Goal: Transaction & Acquisition: Purchase product/service

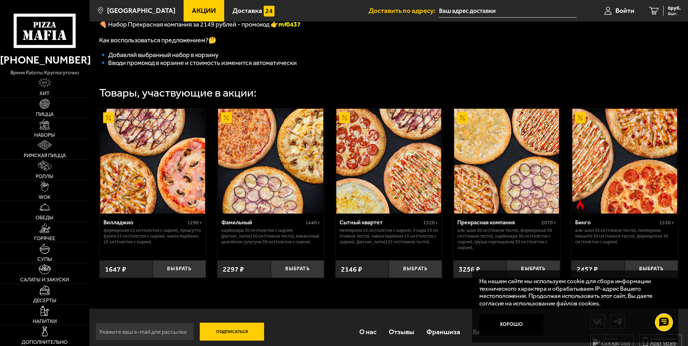
scroll to position [72, 0]
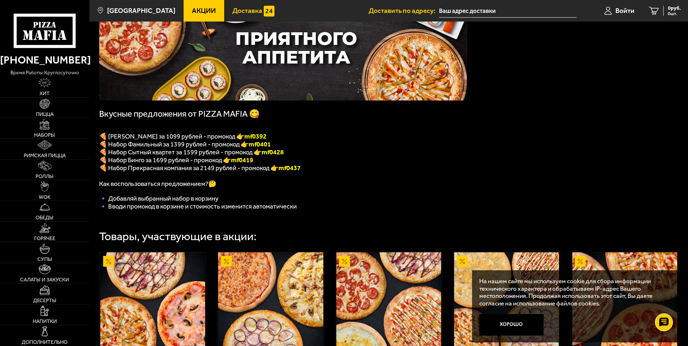
click at [264, 11] on img at bounding box center [269, 11] width 11 height 11
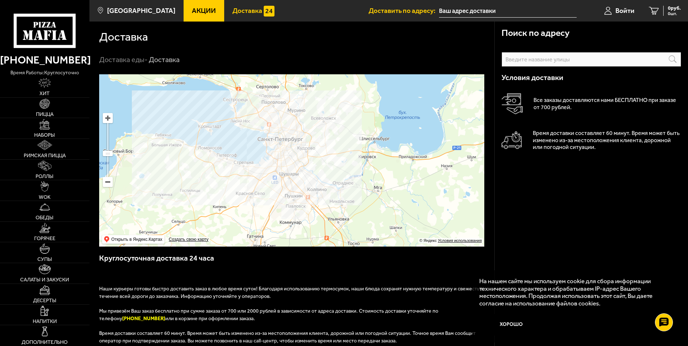
click at [196, 5] on link "Акции" at bounding box center [204, 11] width 41 height 22
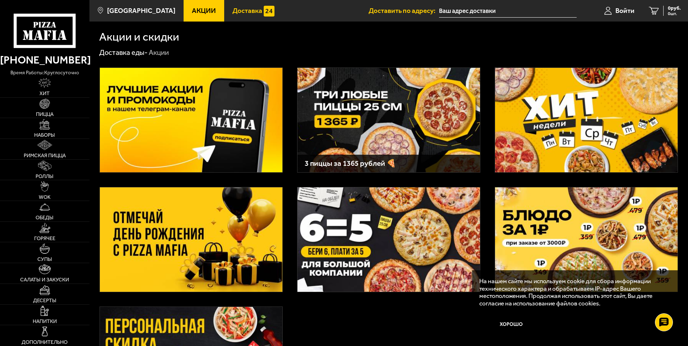
drag, startPoint x: 270, startPoint y: 12, endPoint x: 262, endPoint y: 12, distance: 7.9
click at [270, 12] on link "Доставка" at bounding box center [253, 11] width 59 height 22
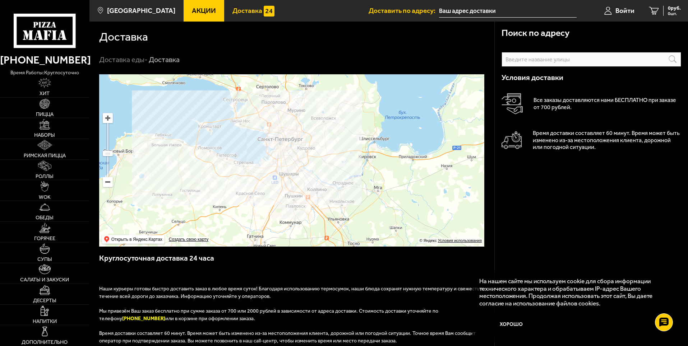
click at [224, 14] on link "Доставка" at bounding box center [253, 11] width 59 height 22
click at [200, 10] on span "Акции" at bounding box center [204, 10] width 24 height 7
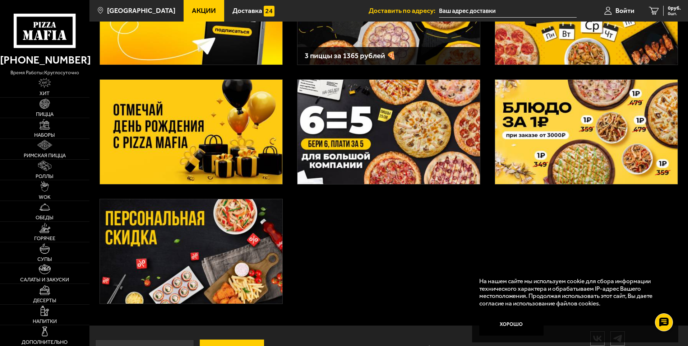
scroll to position [134, 0]
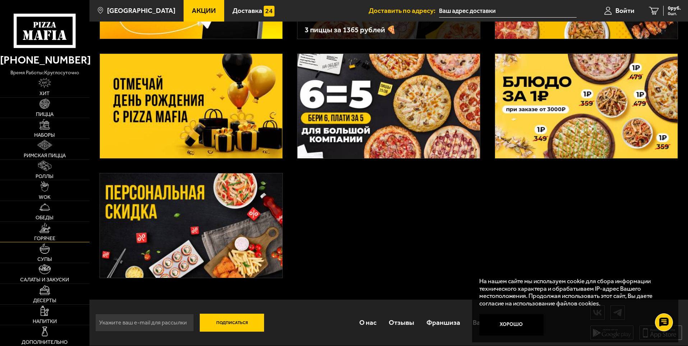
click at [61, 236] on link "Горячее" at bounding box center [44, 232] width 89 height 20
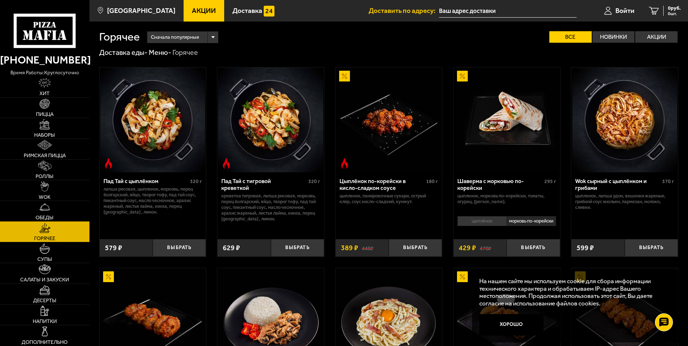
click at [55, 207] on link "Обеды" at bounding box center [44, 211] width 89 height 20
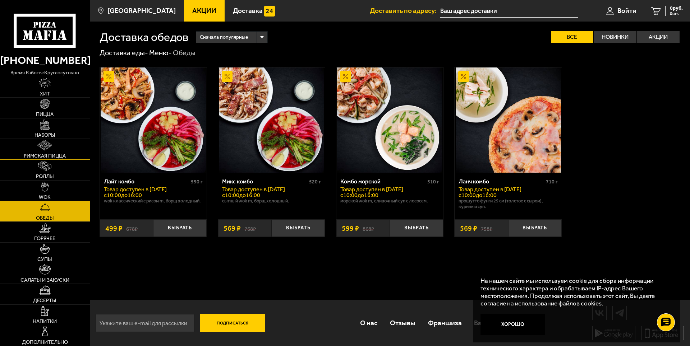
click at [51, 155] on span "Римская пицца" at bounding box center [45, 155] width 42 height 5
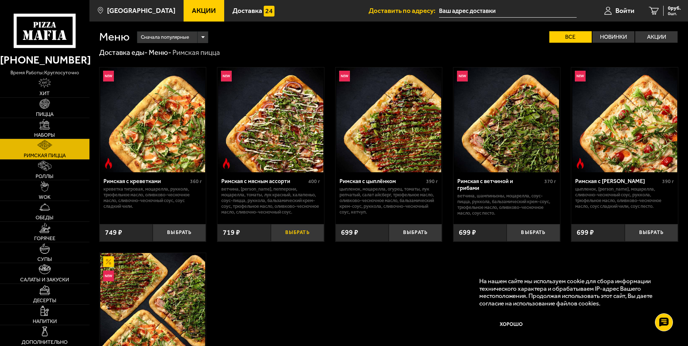
click at [292, 232] on button "Выбрать" at bounding box center [297, 233] width 53 height 18
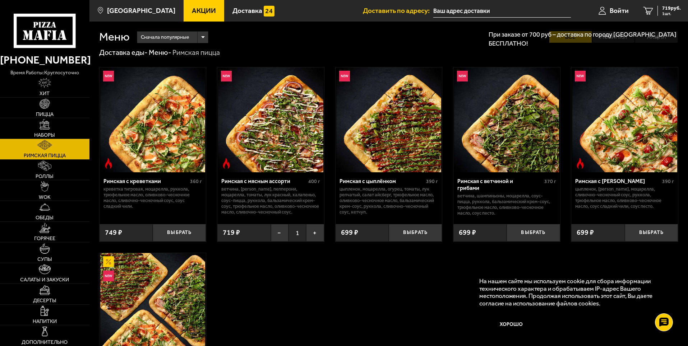
click at [598, 29] on div "При заказе от 700 руб – доставка по городу [GEOGRAPHIC_DATA] БЕСПЛАТНО!" at bounding box center [585, 39] width 207 height 32
click at [498, 44] on p "При заказе от 700 руб – доставка по городу [GEOGRAPHIC_DATA] БЕСПЛАТНО!" at bounding box center [585, 39] width 192 height 18
click at [616, 9] on span "Войти" at bounding box center [619, 10] width 19 height 7
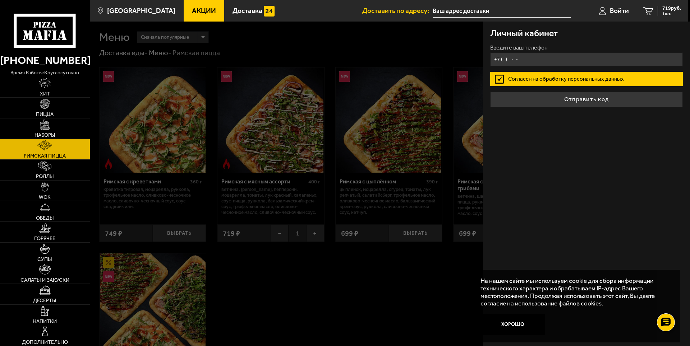
click at [543, 56] on input "+7 ( ) - -" at bounding box center [586, 59] width 193 height 14
click at [512, 55] on input "+7 ( ) - -" at bounding box center [586, 59] width 193 height 14
paste input "939) 575-84-1"
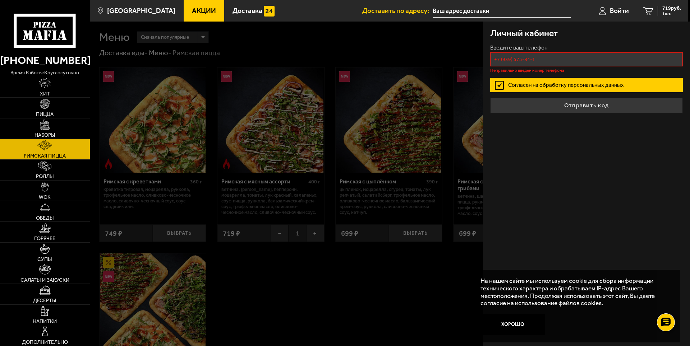
click at [512, 78] on label "Согласен на обработку персональных данных" at bounding box center [586, 85] width 193 height 14
click at [0, 0] on input "Согласен на обработку персональных данных" at bounding box center [0, 0] width 0 height 0
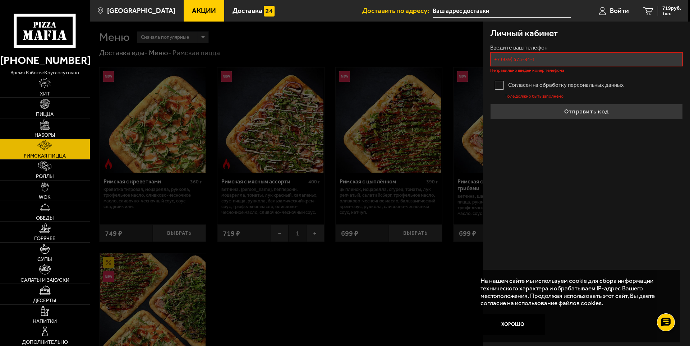
click at [525, 83] on label "Согласен на обработку персональных данных" at bounding box center [586, 85] width 193 height 14
click at [0, 0] on input "Согласен на обработку персональных данных" at bounding box center [0, 0] width 0 height 0
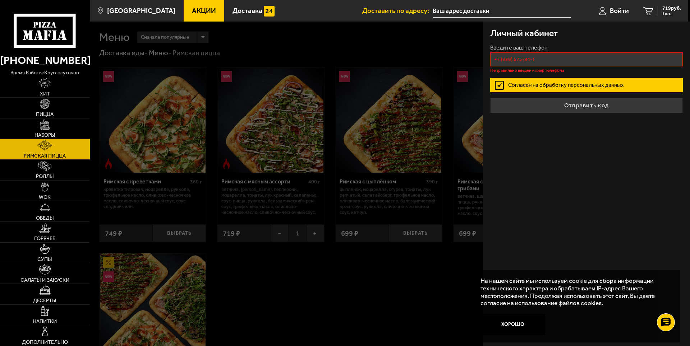
click at [573, 57] on input "+7 (939) 575-84-1" at bounding box center [586, 59] width 193 height 14
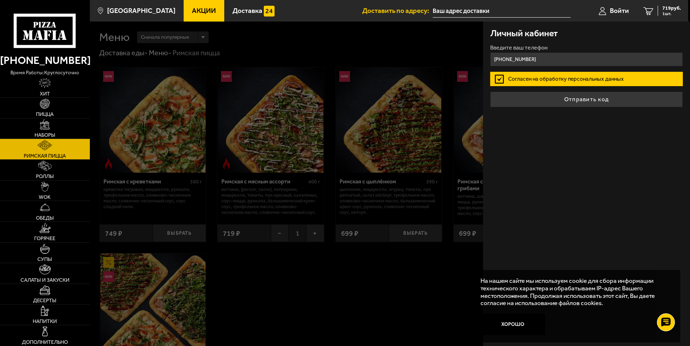
type input "[PHONE_NUMBER]"
click at [490, 92] on button "Отправить код" at bounding box center [586, 100] width 193 height 16
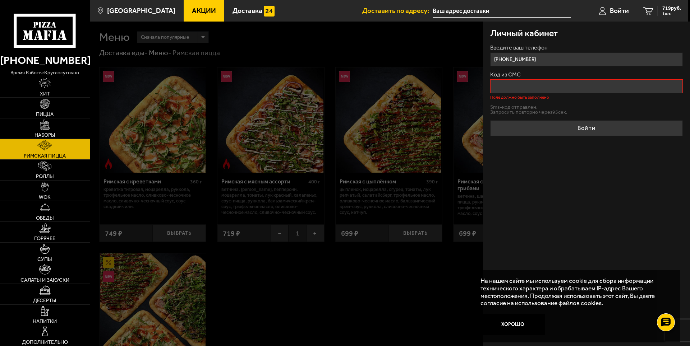
drag, startPoint x: 685, startPoint y: 309, endPoint x: 689, endPoint y: 308, distance: 4.3
click at [685, 309] on div "Личный кабинет Введите ваш телефон [PHONE_NUMBER] Код из СМС Поле должно быть з…" at bounding box center [586, 184] width 207 height 325
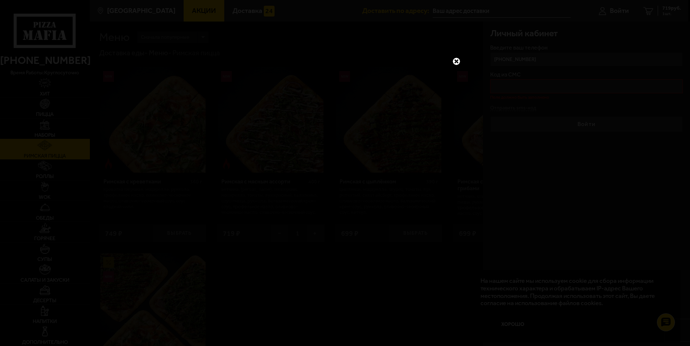
drag, startPoint x: 493, startPoint y: 96, endPoint x: 468, endPoint y: 70, distance: 36.1
click at [493, 96] on div at bounding box center [345, 173] width 690 height 346
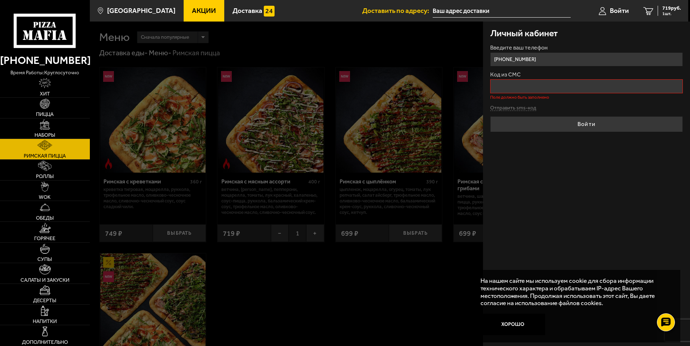
click at [511, 85] on input "Код из СМС" at bounding box center [586, 86] width 193 height 14
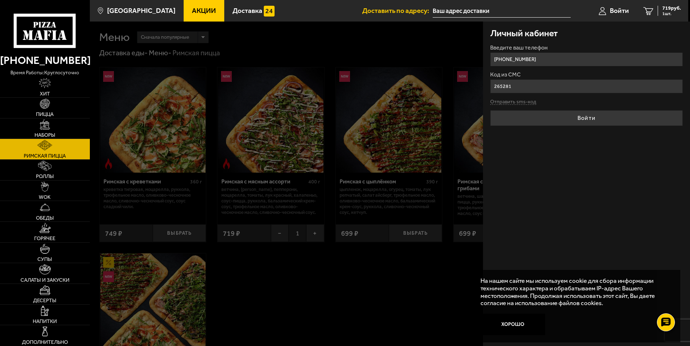
type input "265281"
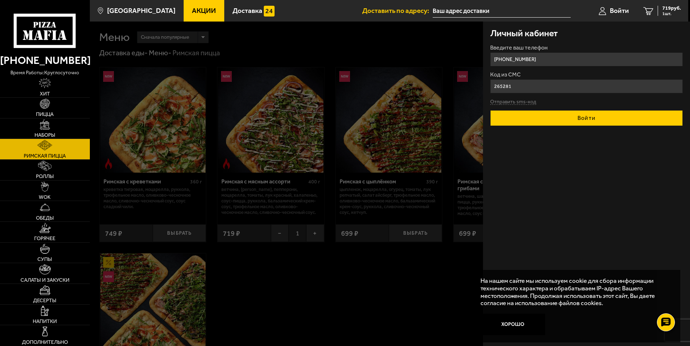
click at [542, 120] on button "Войти" at bounding box center [586, 118] width 193 height 16
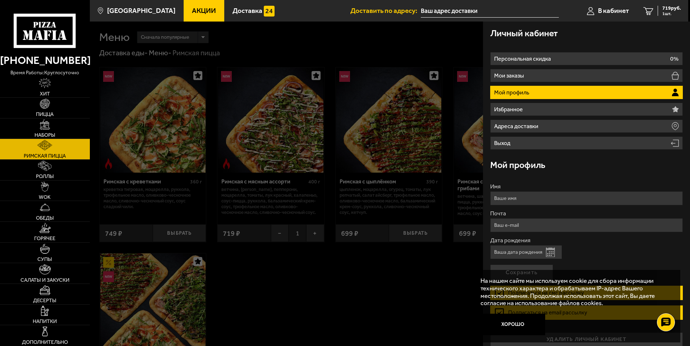
click at [371, 229] on div at bounding box center [435, 195] width 690 height 346
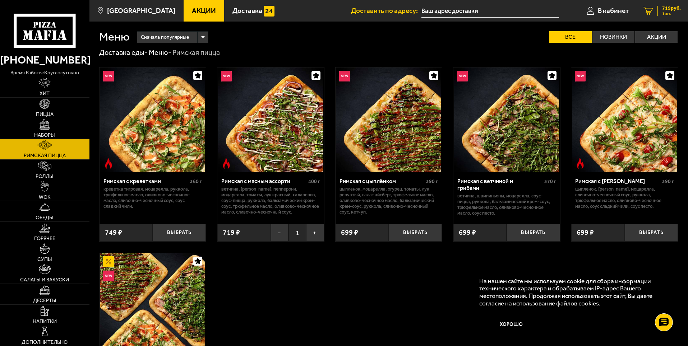
click at [669, 8] on span "719 руб." at bounding box center [671, 8] width 19 height 5
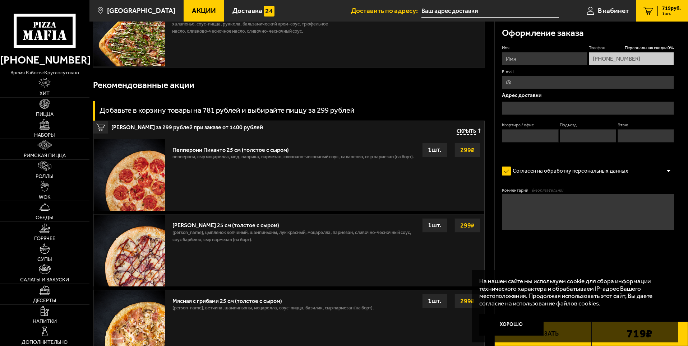
scroll to position [108, 0]
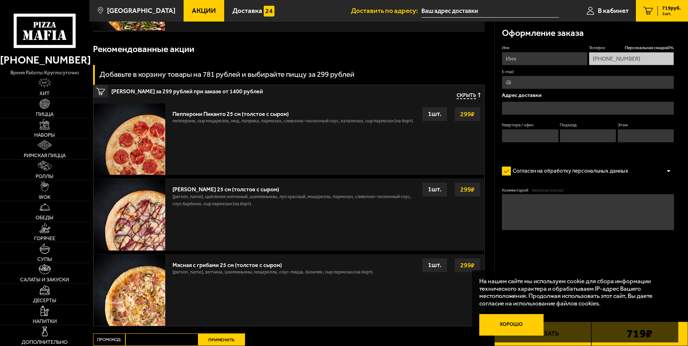
click at [513, 326] on button "Хорошо" at bounding box center [511, 325] width 65 height 22
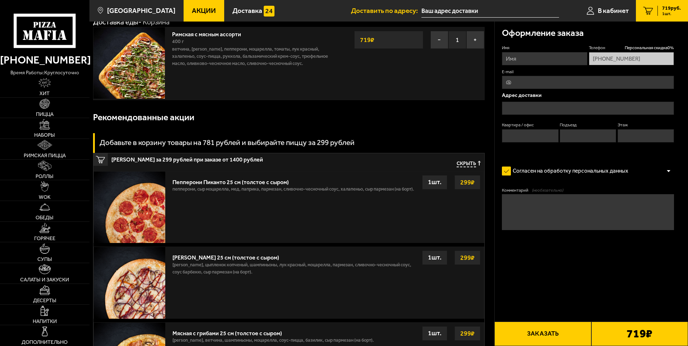
scroll to position [0, 0]
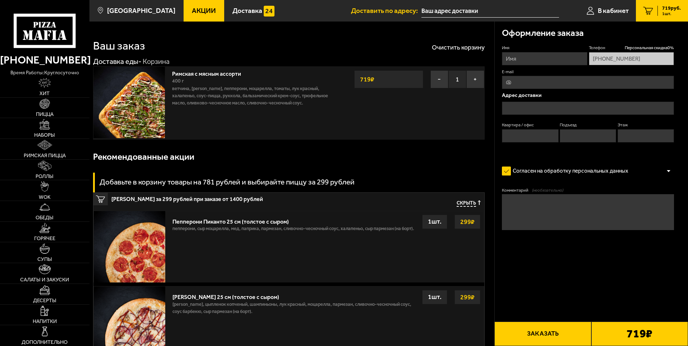
click at [529, 63] on input "Имя" at bounding box center [544, 58] width 85 height 13
click at [533, 42] on div "Оформление заказа" at bounding box center [588, 33] width 172 height 23
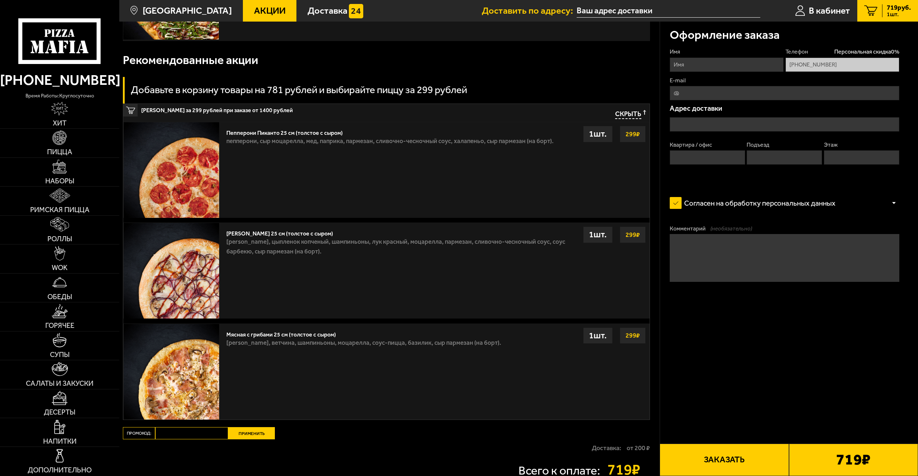
scroll to position [99, 0]
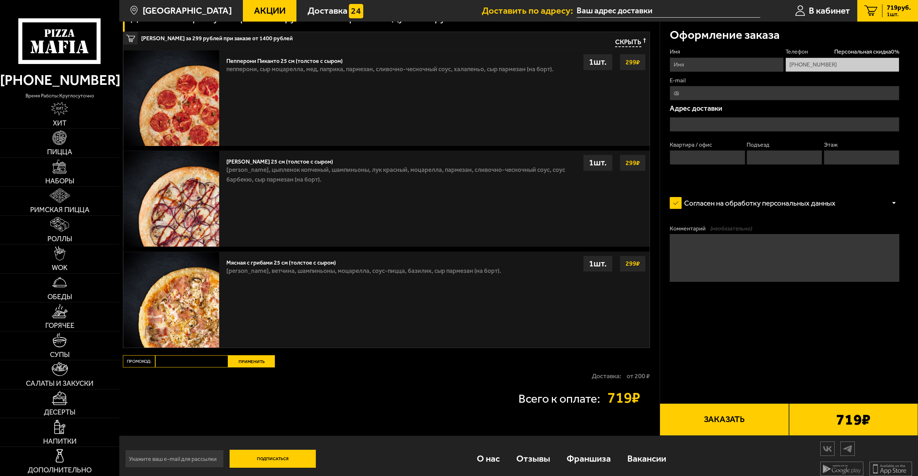
click at [688, 346] on button "Заказать" at bounding box center [724, 419] width 129 height 32
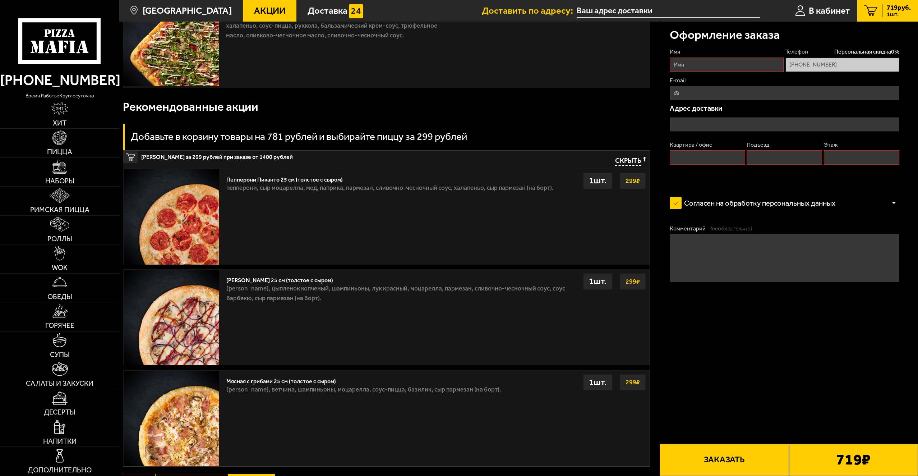
scroll to position [0, 0]
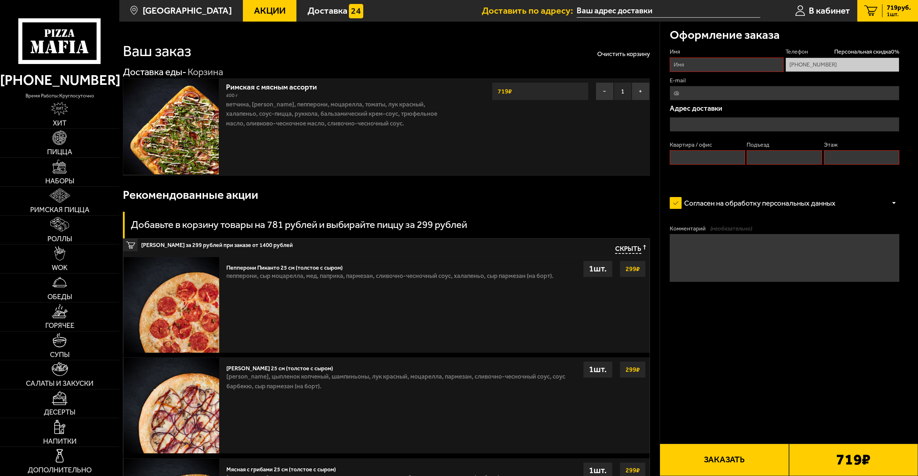
click at [688, 61] on input "Имя" at bounding box center [727, 64] width 114 height 14
type input "[PERSON_NAME]"
click at [688, 155] on input "Квартира / офис" at bounding box center [707, 157] width 75 height 14
type input "266"
click at [688, 158] on input "Подъезд" at bounding box center [784, 157] width 75 height 14
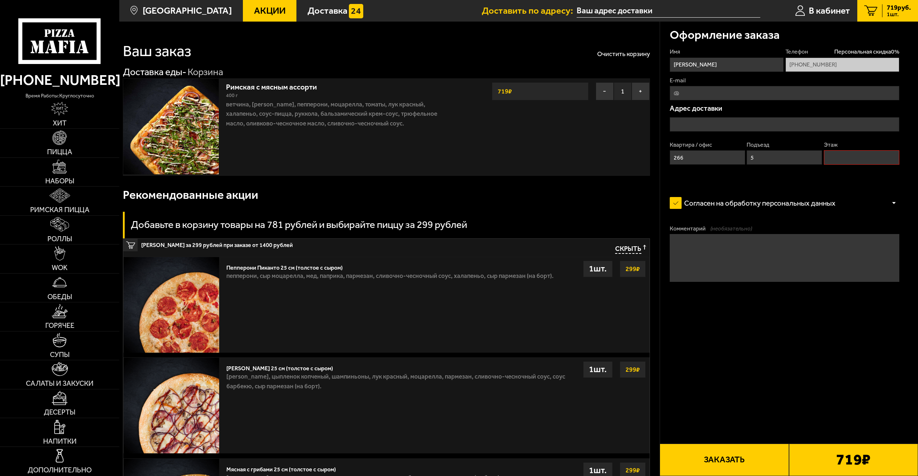
type input "5"
click at [688, 156] on input "Этаж" at bounding box center [861, 157] width 75 height 14
type input "4"
click at [688, 125] on input "text" at bounding box center [785, 124] width 230 height 14
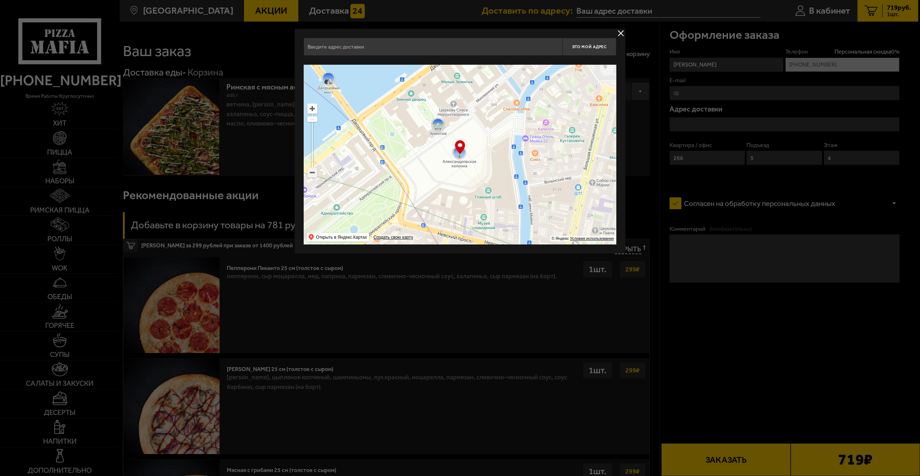
click at [310, 174] on ymaps at bounding box center [312, 172] width 9 height 9
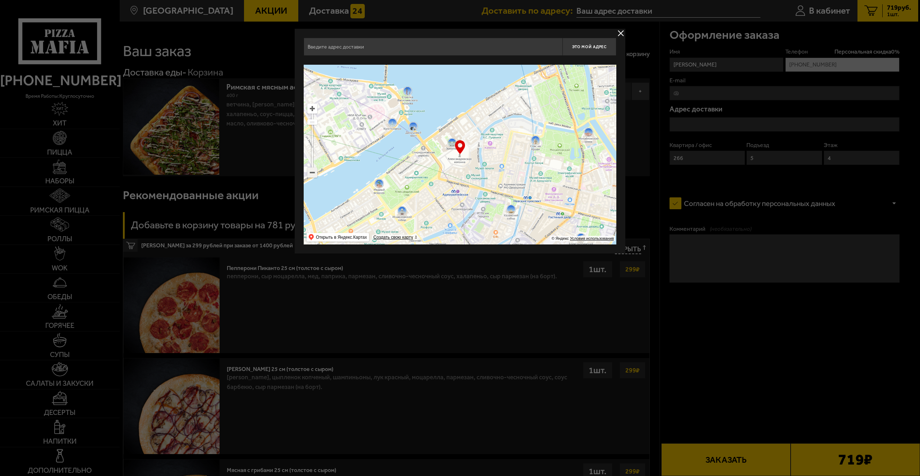
click at [311, 174] on ymaps at bounding box center [312, 172] width 9 height 9
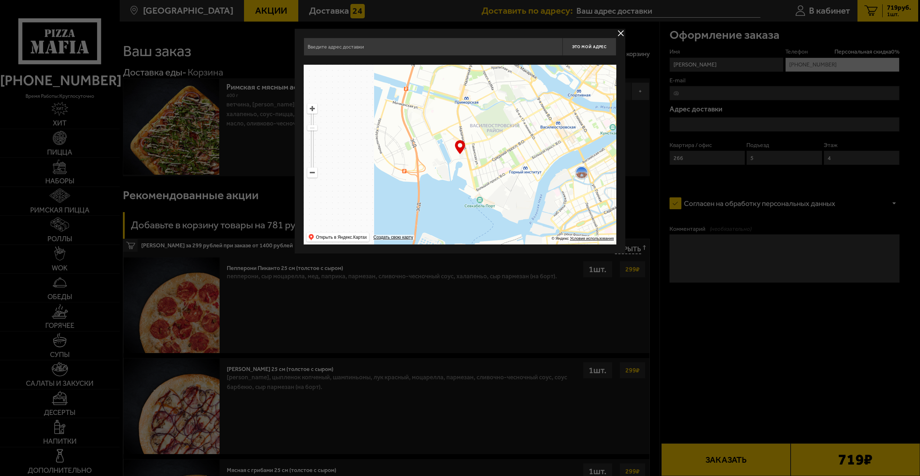
drag, startPoint x: 395, startPoint y: 173, endPoint x: 476, endPoint y: 166, distance: 81.9
click at [570, 156] on ymaps at bounding box center [460, 155] width 313 height 180
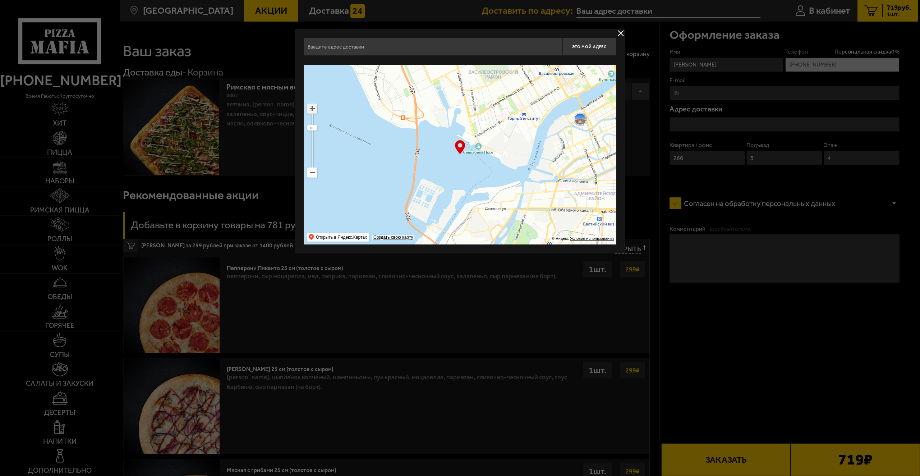
click at [316, 109] on ymaps at bounding box center [312, 108] width 9 height 9
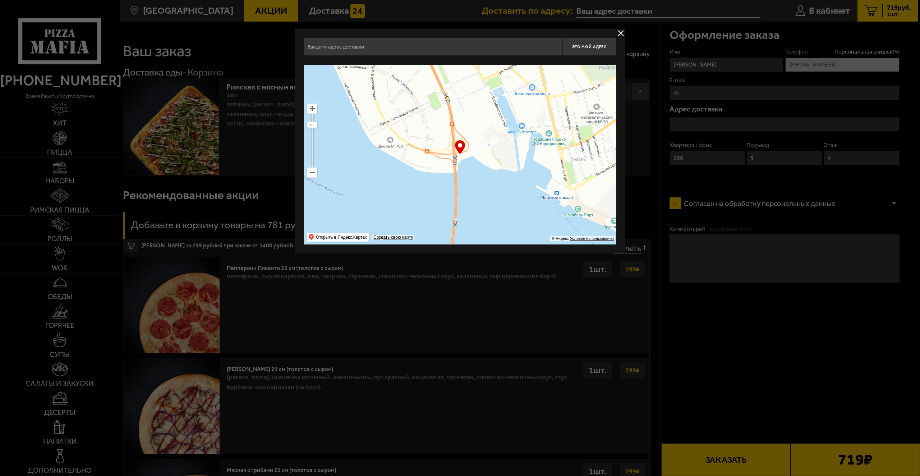
drag, startPoint x: 445, startPoint y: 139, endPoint x: 505, endPoint y: 185, distance: 75.8
click at [505, 185] on ymaps at bounding box center [460, 155] width 313 height 180
click at [315, 111] on ymaps at bounding box center [312, 108] width 9 height 9
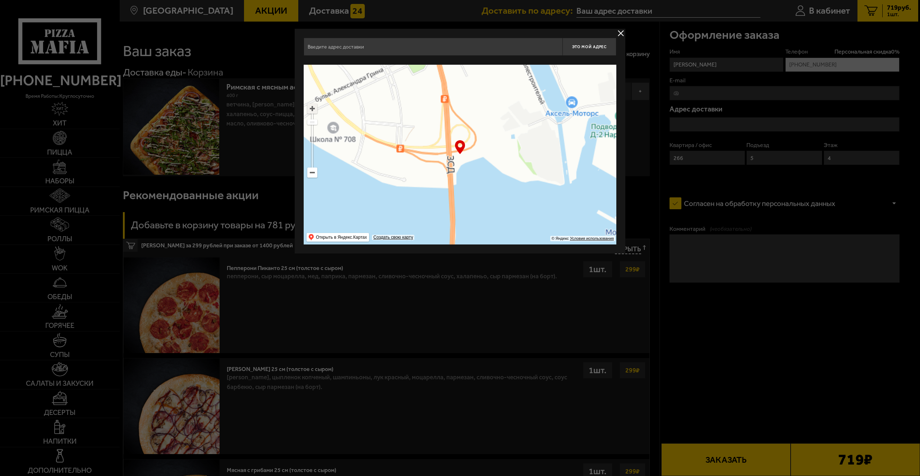
click at [313, 109] on ymaps at bounding box center [312, 108] width 9 height 9
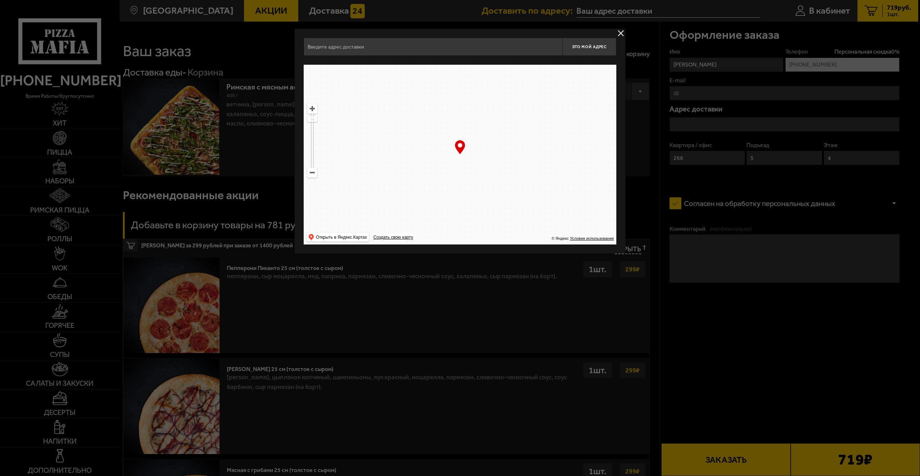
drag, startPoint x: 483, startPoint y: 129, endPoint x: 551, endPoint y: 163, distance: 76.0
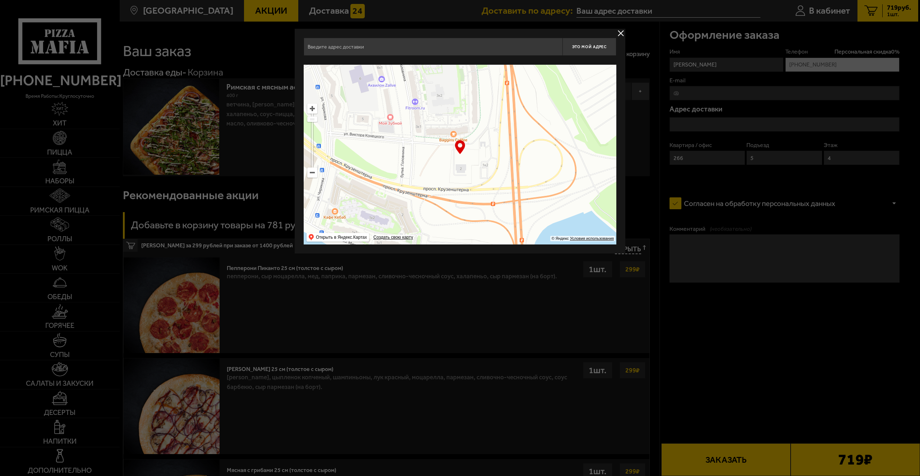
click at [551, 163] on ymaps at bounding box center [460, 155] width 313 height 180
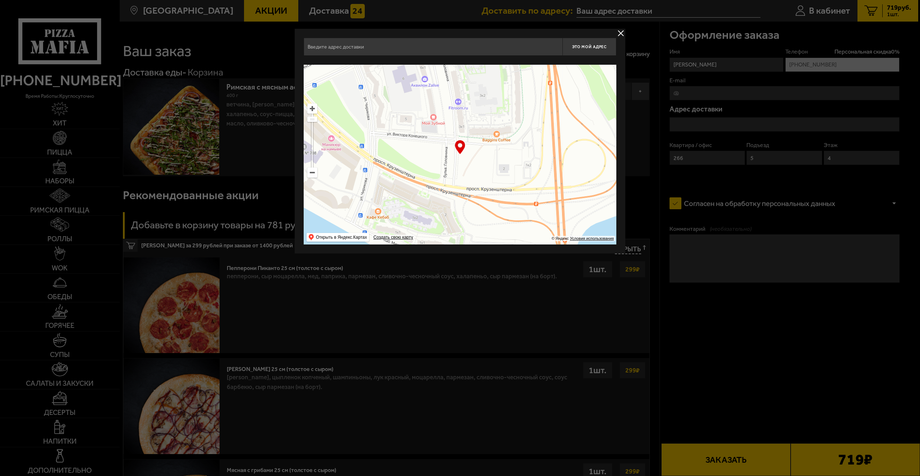
click at [313, 107] on ymaps at bounding box center [312, 108] width 9 height 9
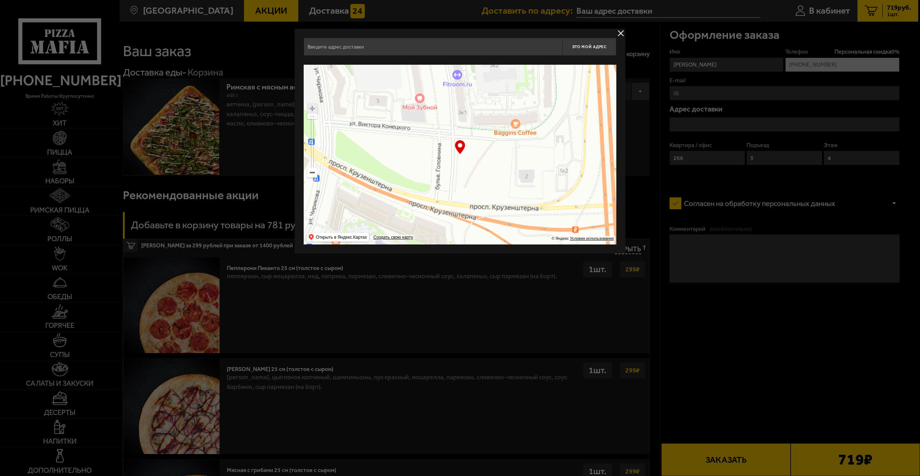
click at [313, 107] on ymaps at bounding box center [312, 108] width 9 height 9
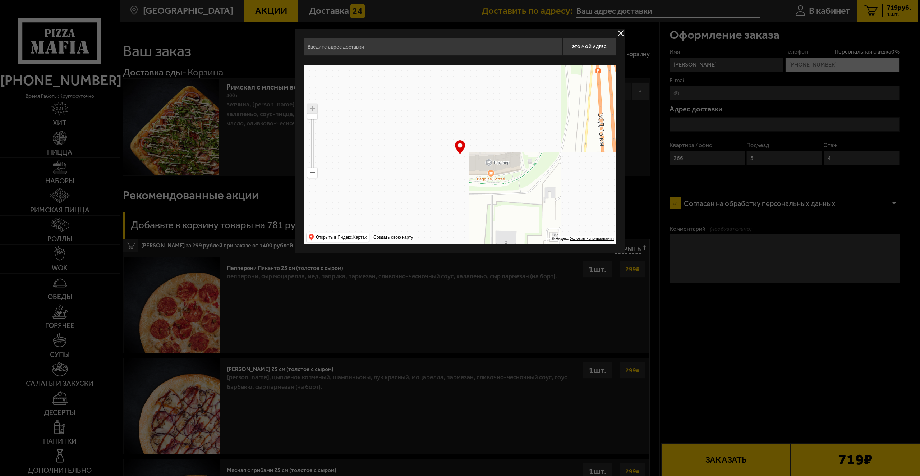
drag, startPoint x: 521, startPoint y: 144, endPoint x: 497, endPoint y: 190, distance: 51.1
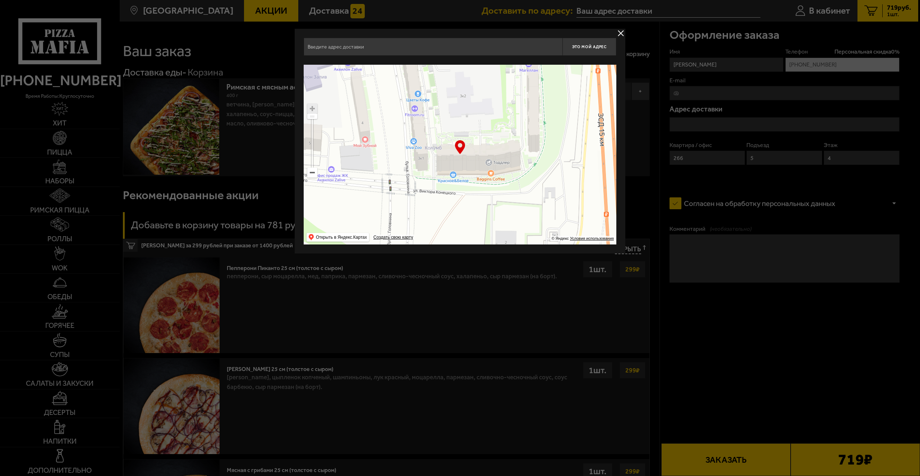
click at [497, 190] on ymaps at bounding box center [460, 155] width 313 height 180
click at [394, 39] on input "text" at bounding box center [433, 47] width 259 height 18
type input "[PERSON_NAME]"
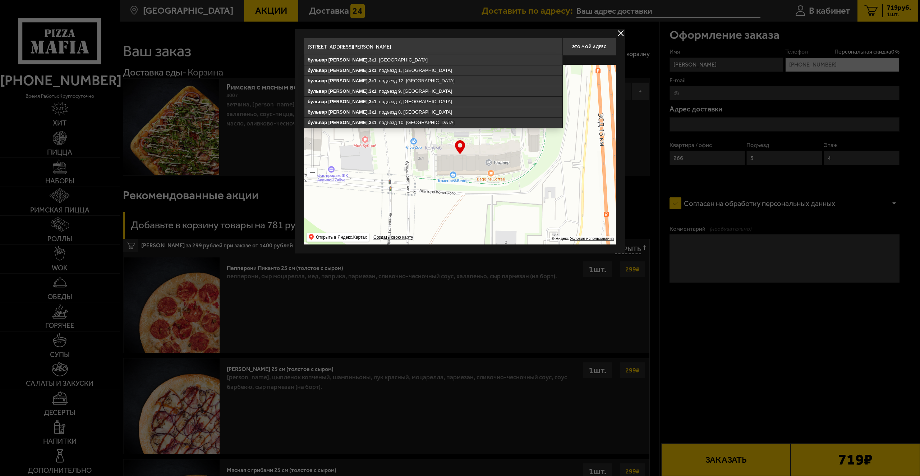
click at [508, 45] on input "[STREET_ADDRESS][PERSON_NAME]" at bounding box center [433, 47] width 259 height 18
click at [515, 41] on input "[STREET_ADDRESS][PERSON_NAME]" at bounding box center [433, 47] width 259 height 18
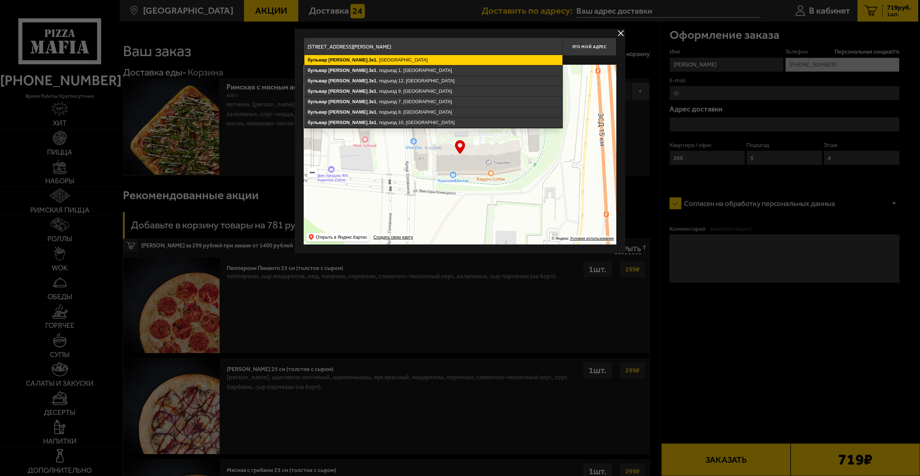
click at [389, 57] on ymaps "[STREET_ADDRESS][PERSON_NAME]" at bounding box center [433, 60] width 258 height 10
type input "[STREET_ADDRESS][PERSON_NAME]"
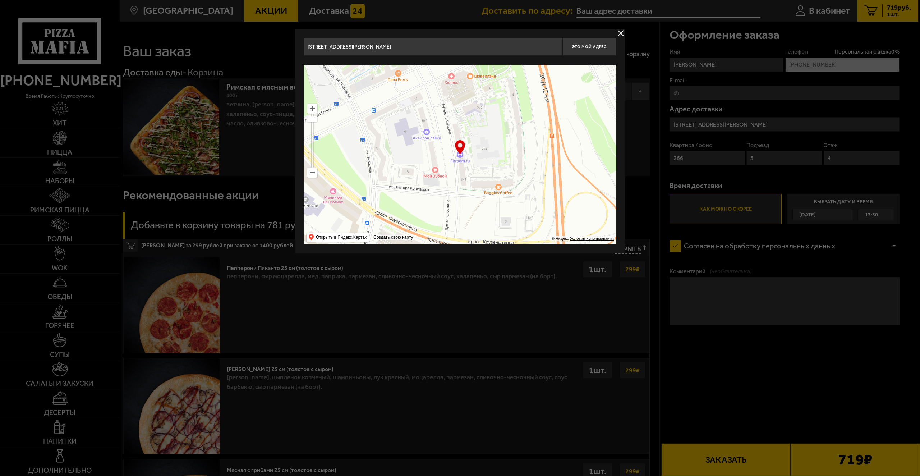
click at [415, 44] on input "[STREET_ADDRESS][PERSON_NAME]" at bounding box center [433, 47] width 259 height 18
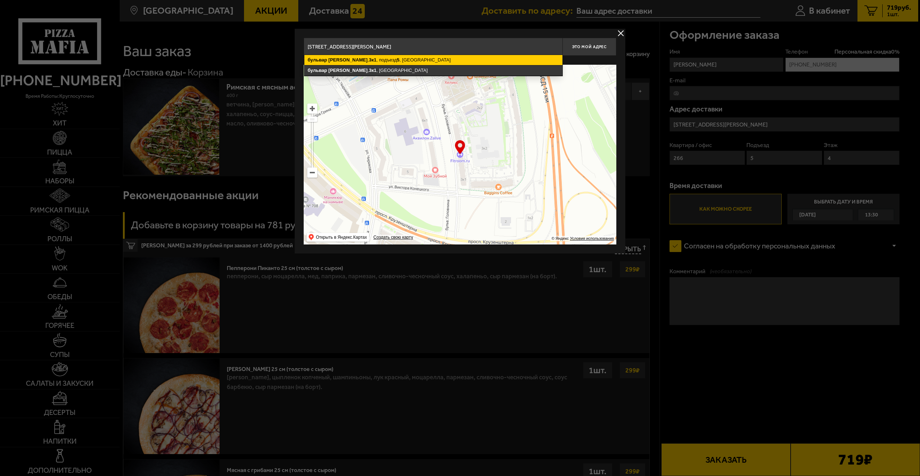
click at [404, 60] on ymaps "[STREET_ADDRESS][PERSON_NAME]" at bounding box center [433, 60] width 258 height 10
type input "[STREET_ADDRESS][PERSON_NAME]"
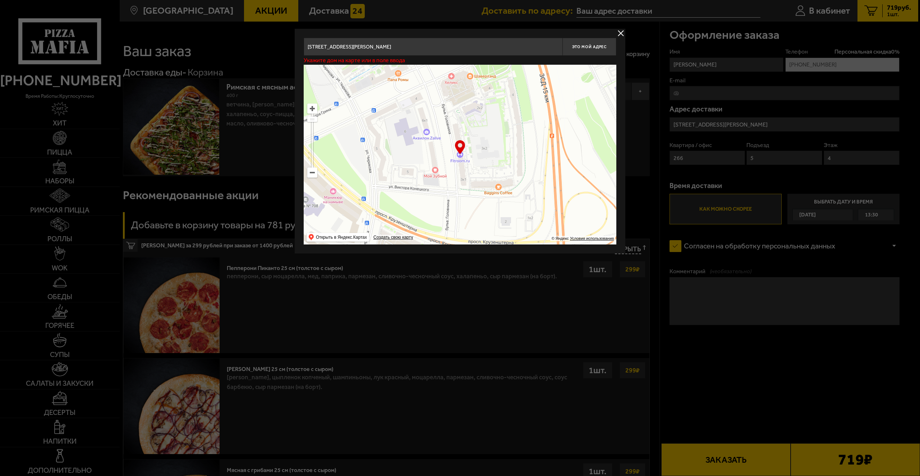
type input "[STREET_ADDRESS][PERSON_NAME]"
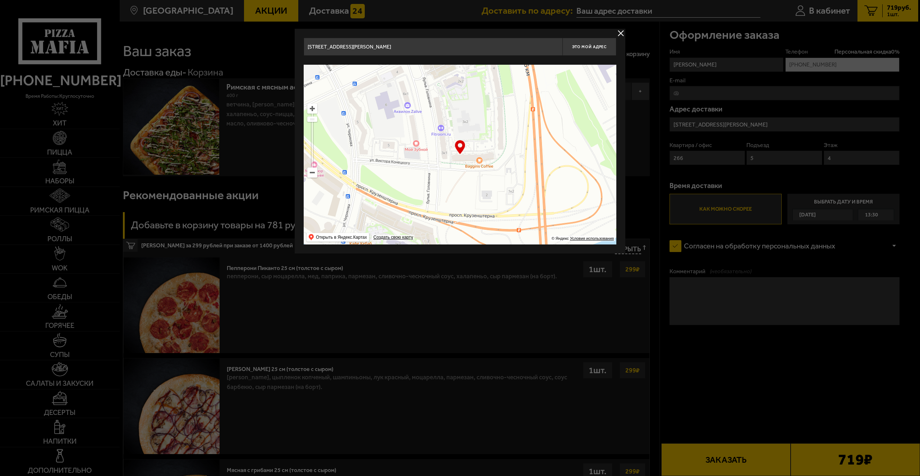
click at [483, 51] on input "[STREET_ADDRESS][PERSON_NAME]" at bounding box center [433, 47] width 259 height 18
click at [586, 46] on span "Это мой адрес" at bounding box center [589, 47] width 34 height 5
type input "[STREET_ADDRESS][PERSON_NAME]"
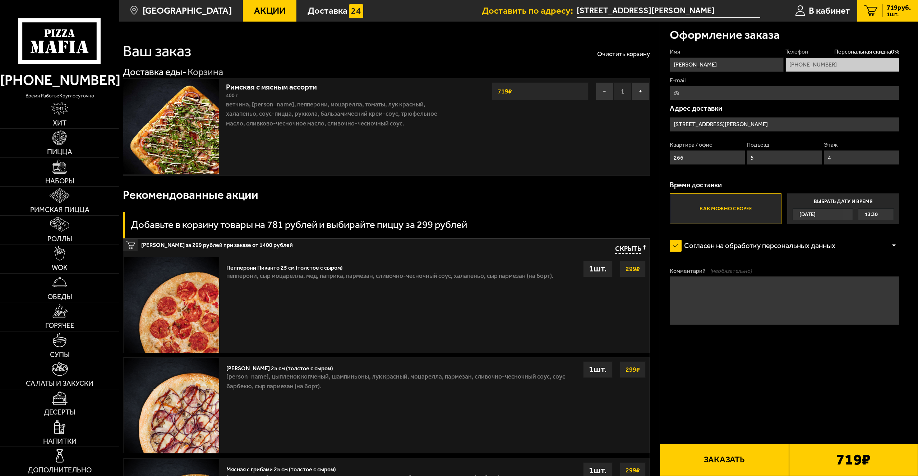
click at [688, 214] on span "13:30" at bounding box center [871, 214] width 13 height 11
click at [0, 0] on input "Выбрать дату и время [DATE] 13:30" at bounding box center [0, 0] width 0 height 0
click at [688, 213] on div "[DATE]" at bounding box center [818, 214] width 50 height 11
click at [0, 0] on input "Выбрать дату и время [DATE] 13:30" at bounding box center [0, 0] width 0 height 0
click at [688, 216] on span "[DATE]" at bounding box center [807, 214] width 16 height 11
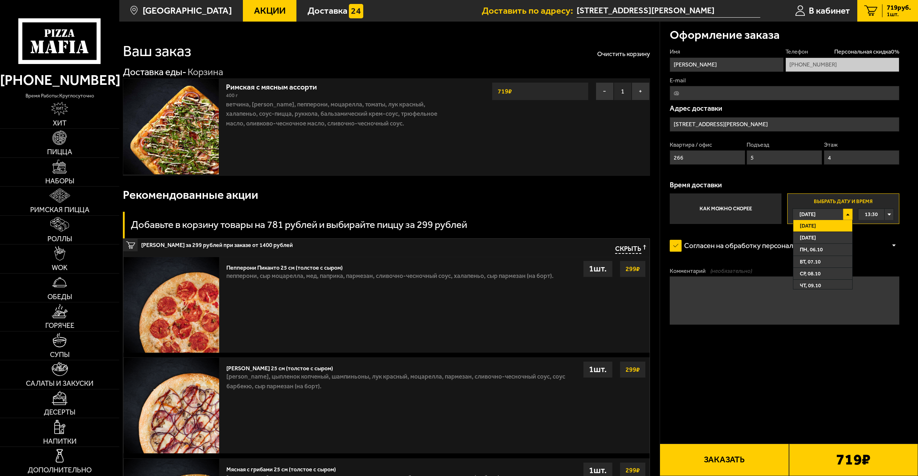
click at [688, 212] on div "13:30" at bounding box center [876, 214] width 36 height 11
click at [688, 213] on span "[DATE]" at bounding box center [807, 214] width 16 height 11
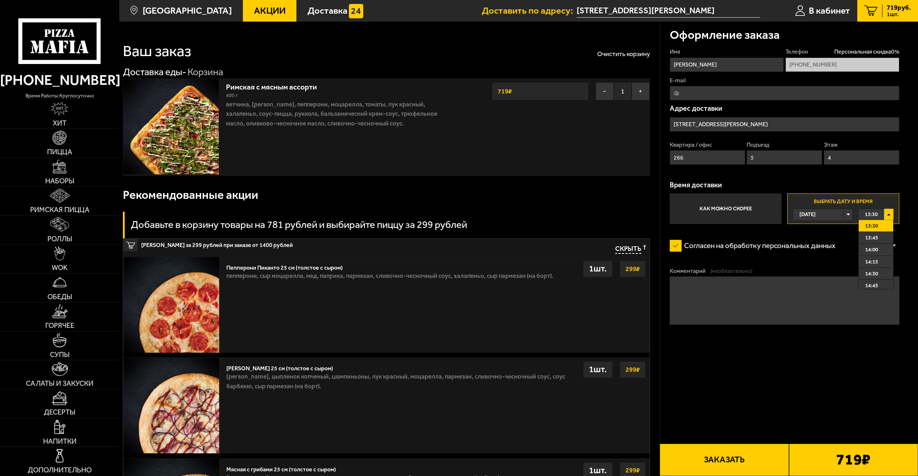
click at [688, 212] on label "Как можно скорее" at bounding box center [726, 208] width 112 height 31
click at [0, 0] on input "Как можно скорее" at bounding box center [0, 0] width 0 height 0
click at [688, 208] on label "Как можно скорее" at bounding box center [726, 208] width 112 height 31
click at [0, 0] on input "Как можно скорее" at bounding box center [0, 0] width 0 height 0
